Goal: Information Seeking & Learning: Find specific fact

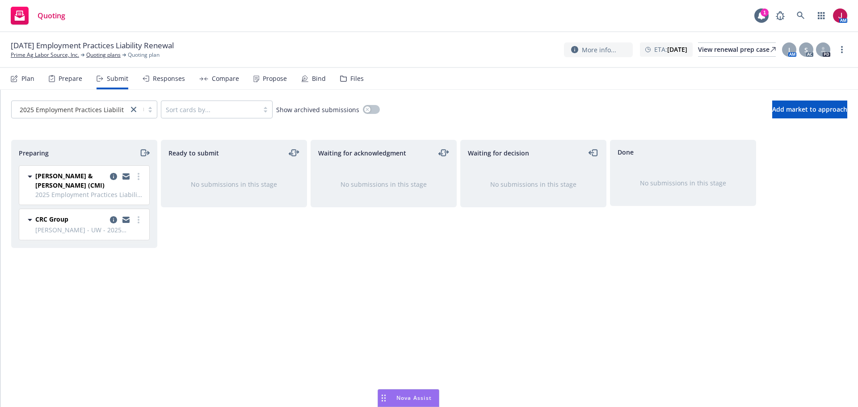
scroll to position [164, 0]
click at [420, 400] on span "Nova Assist" at bounding box center [413, 398] width 35 height 8
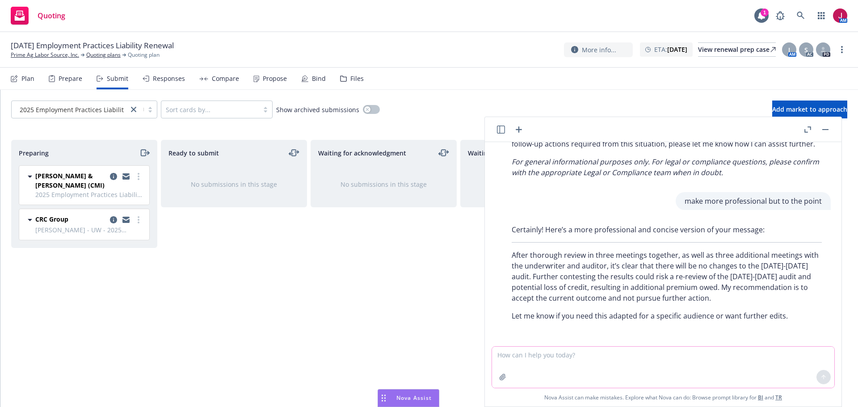
click at [558, 358] on textarea at bounding box center [663, 367] width 342 height 41
type textarea "find news releases for Vitco Foods in [GEOGRAPHIC_DATA], [GEOGRAPHIC_DATA] afte…"
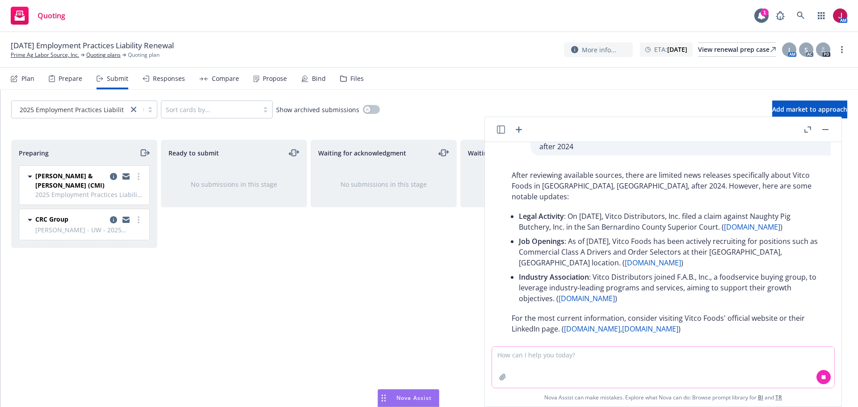
scroll to position [375, 0]
click at [724, 220] on link "[DOMAIN_NAME]" at bounding box center [752, 225] width 56 height 10
click at [826, 131] on button "button" at bounding box center [825, 129] width 11 height 11
